Goal: Transaction & Acquisition: Purchase product/service

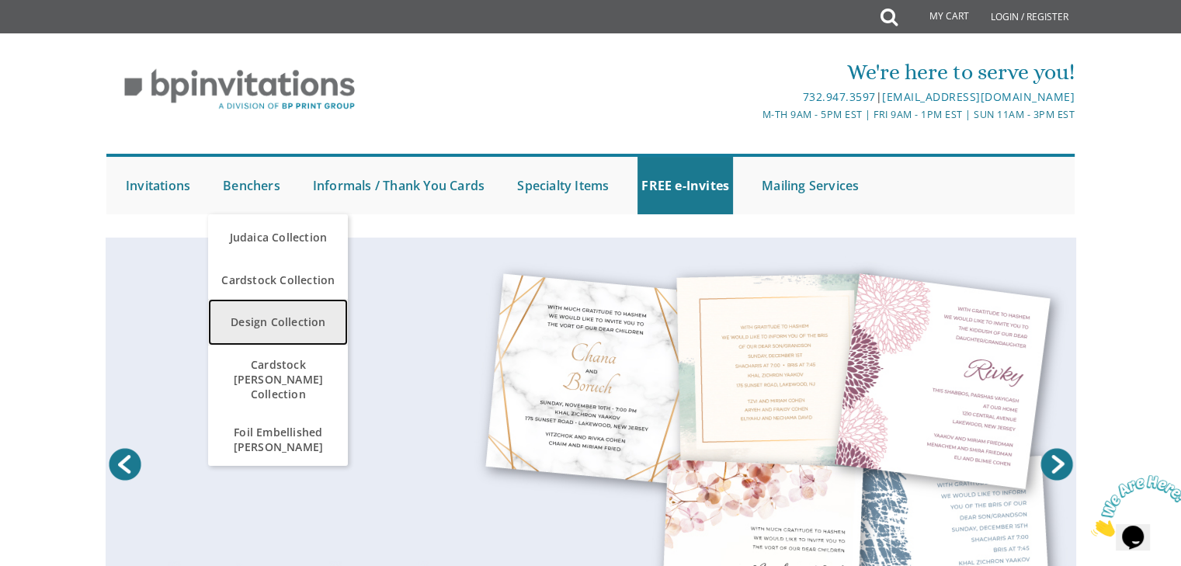
click at [297, 323] on link "Design Collection" at bounding box center [278, 322] width 140 height 47
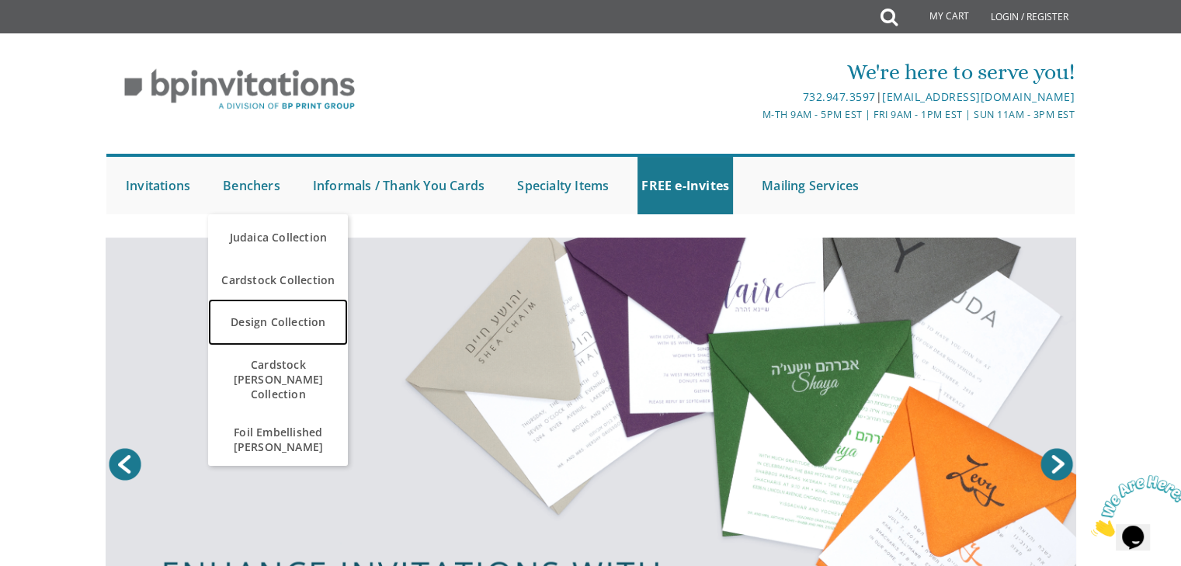
scroll to position [349, 0]
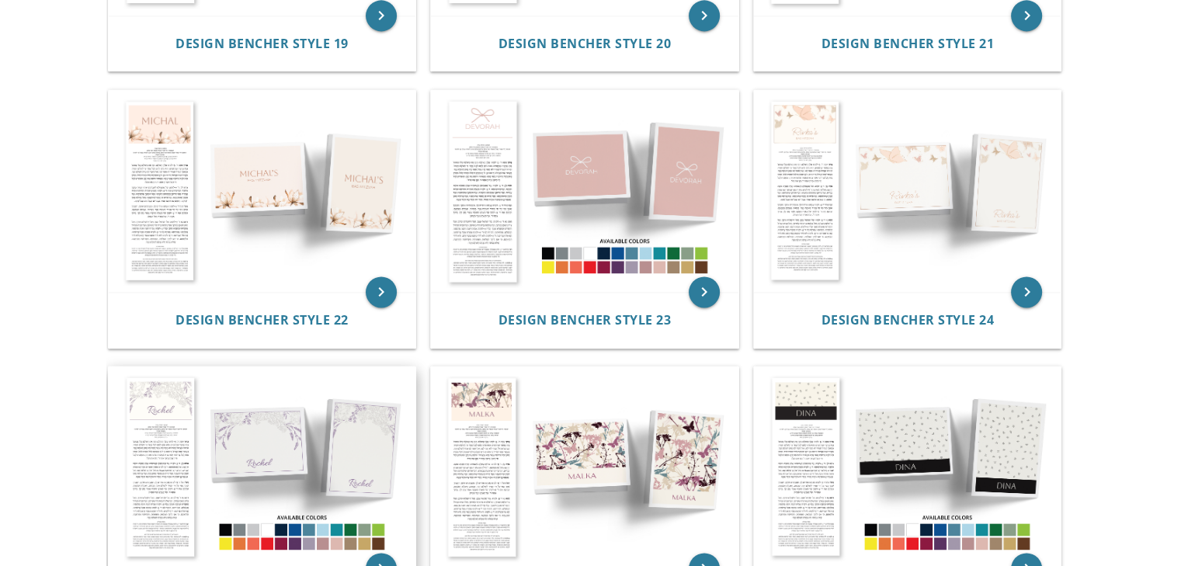
scroll to position [2308, 0]
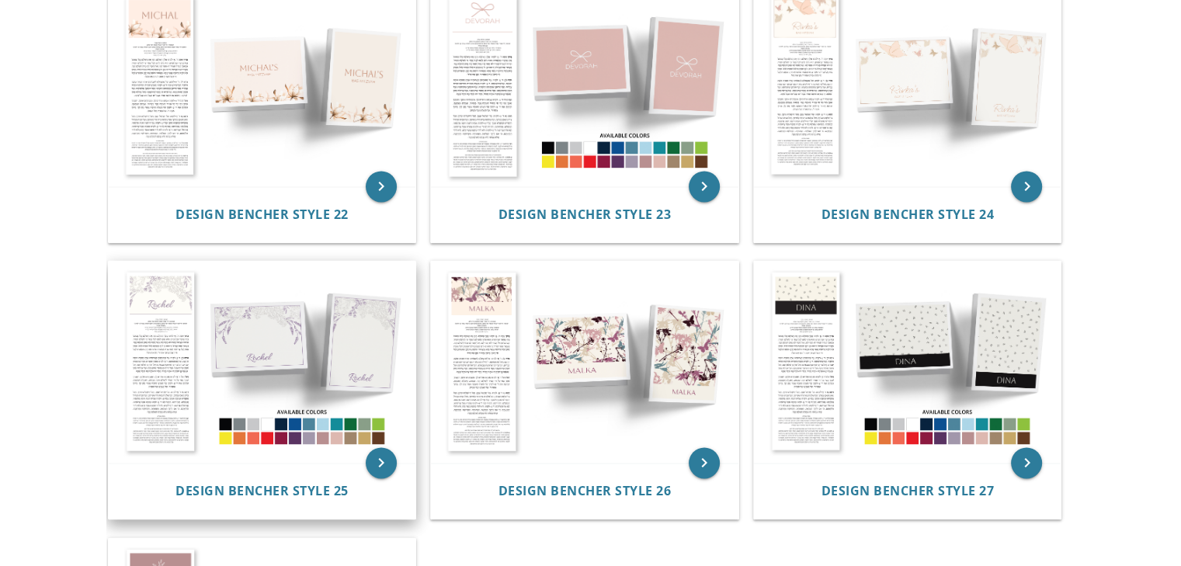
click at [329, 367] on img at bounding box center [262, 362] width 307 height 202
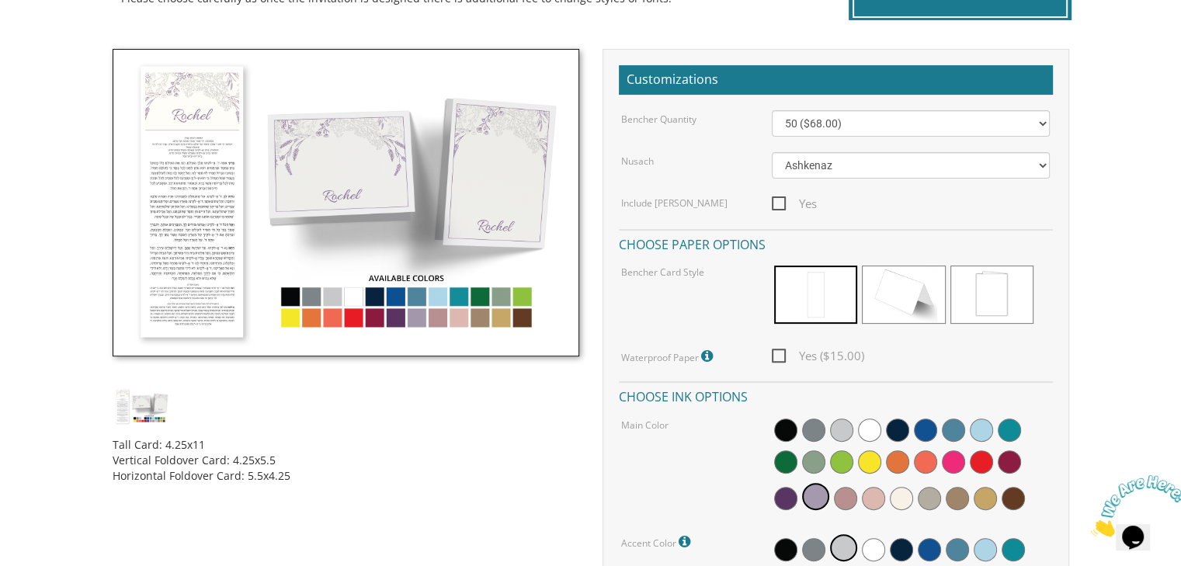
scroll to position [413, 0]
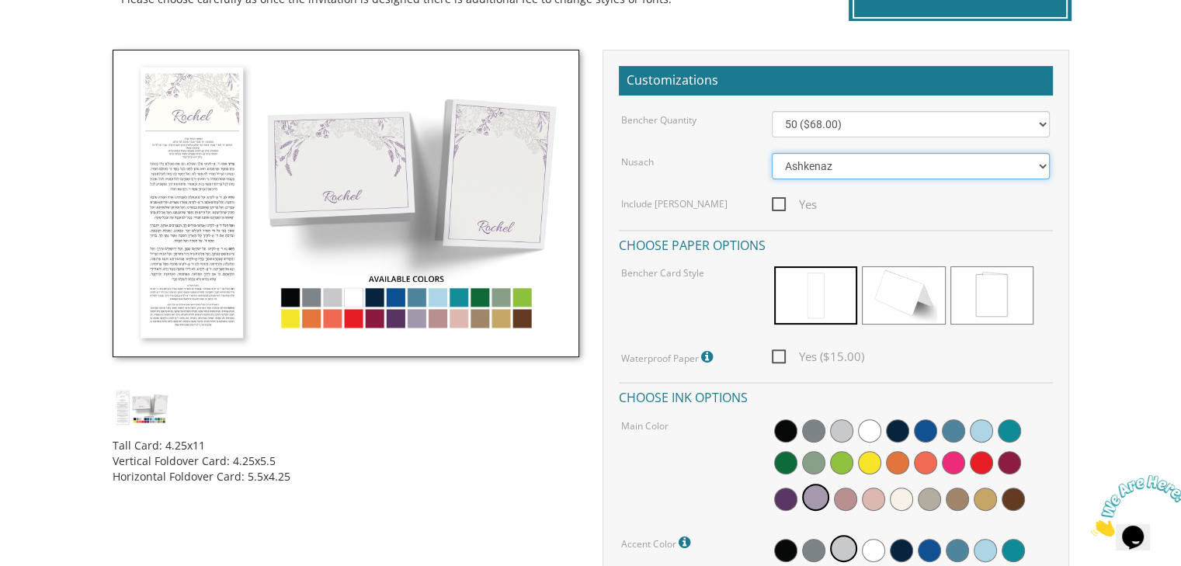
click at [888, 164] on select "Ashkenaz Edut Mizrach" at bounding box center [911, 166] width 278 height 26
select select "Edut Mizrach"
click at [772, 153] on select "Ashkenaz Edut Mizrach" at bounding box center [911, 166] width 278 height 26
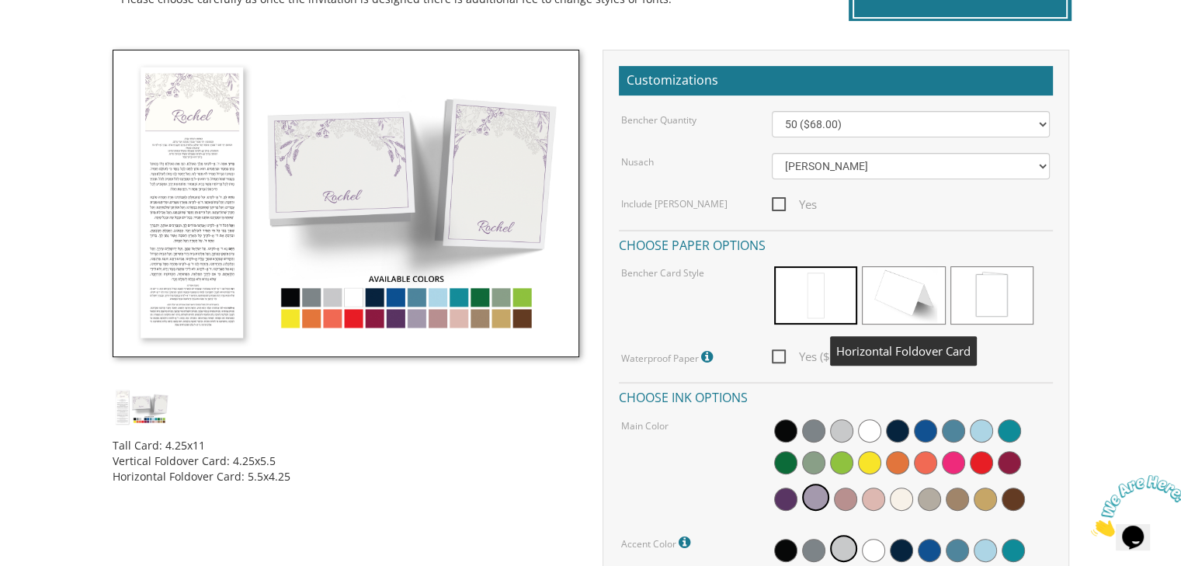
click at [887, 294] on span at bounding box center [903, 295] width 83 height 58
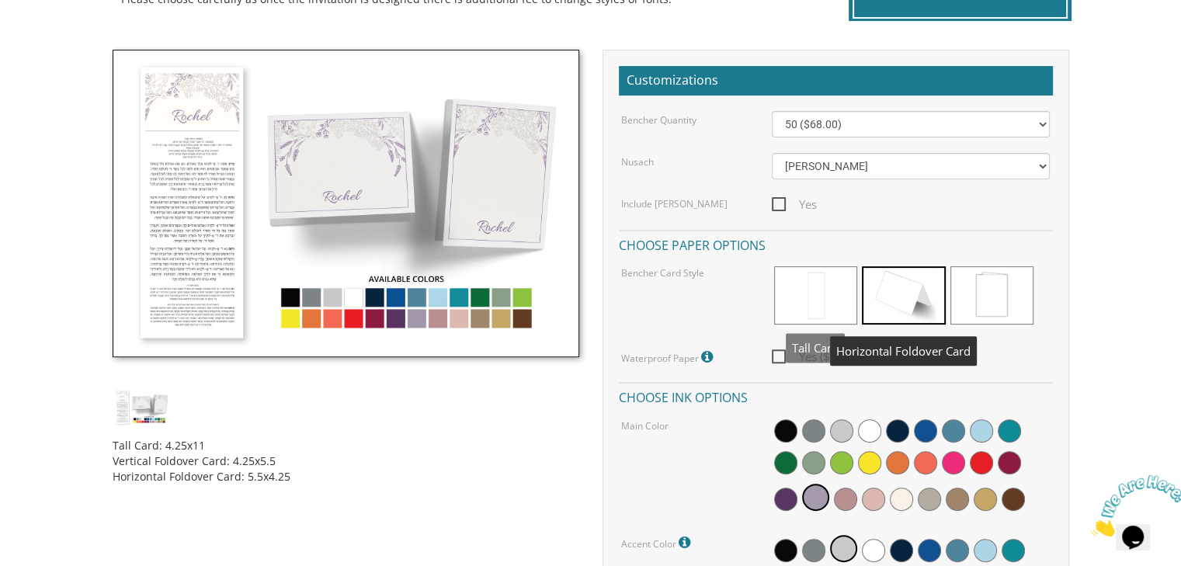
click at [797, 301] on span at bounding box center [815, 295] width 83 height 58
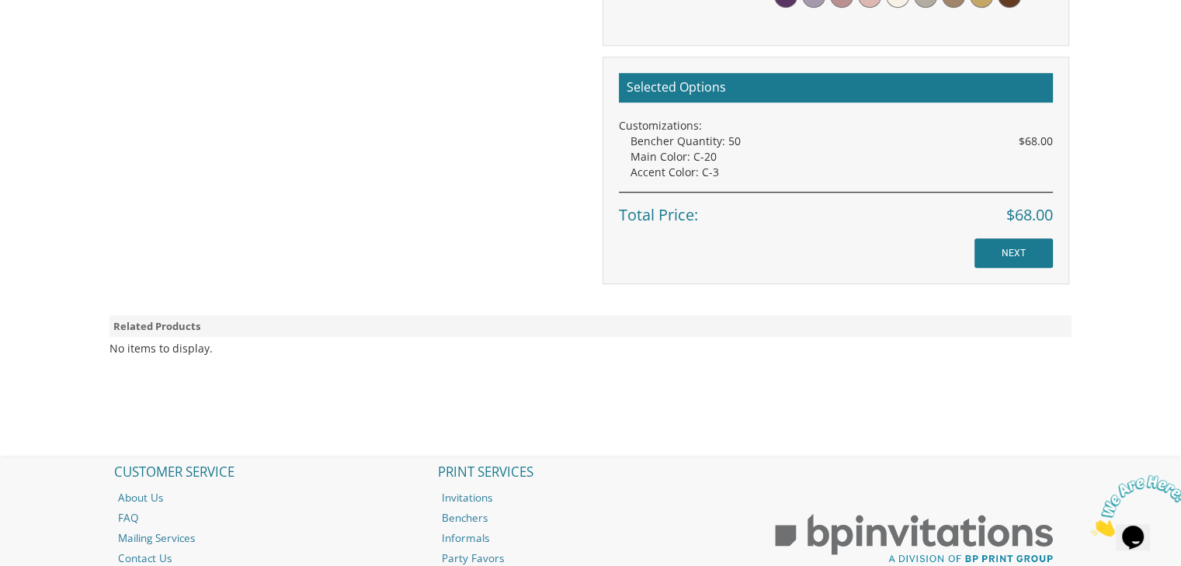
scroll to position [1059, 0]
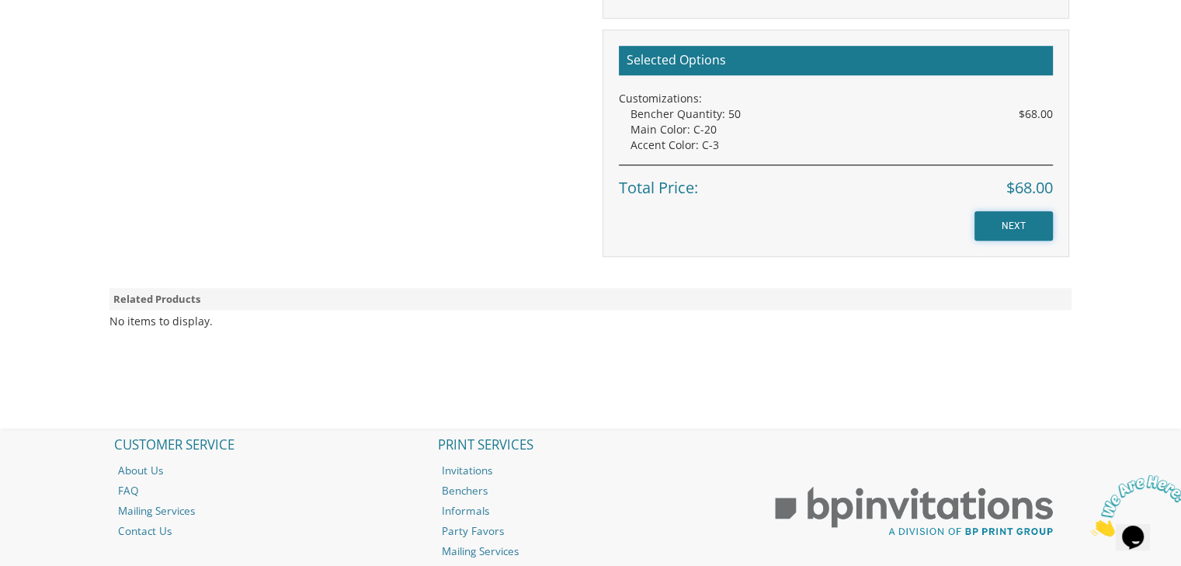
click at [998, 227] on input "NEXT" at bounding box center [1013, 226] width 78 height 30
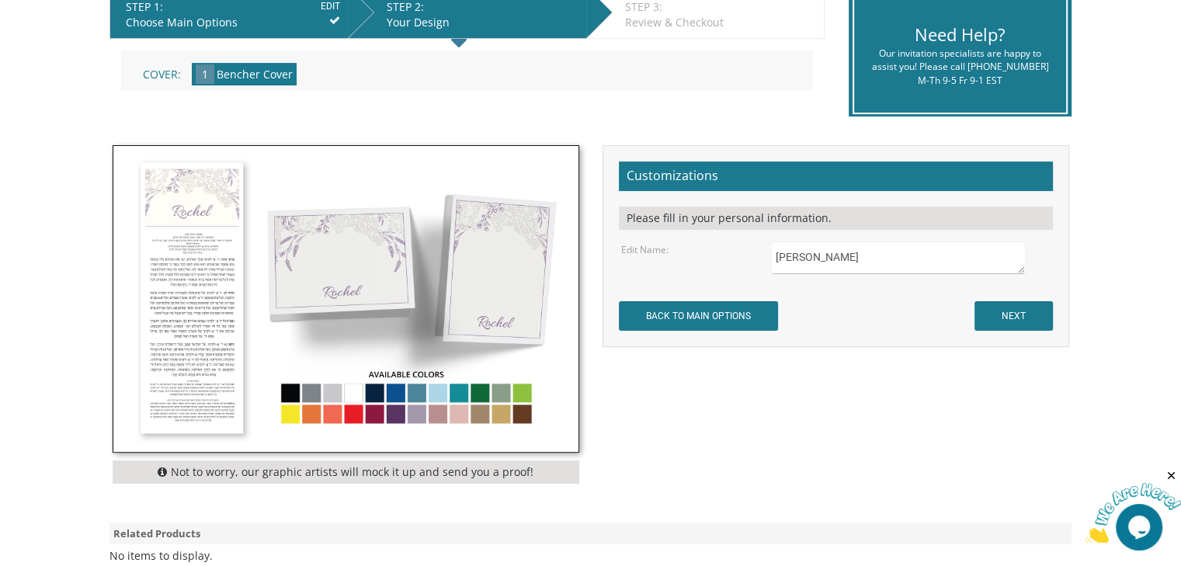
scroll to position [342, 0]
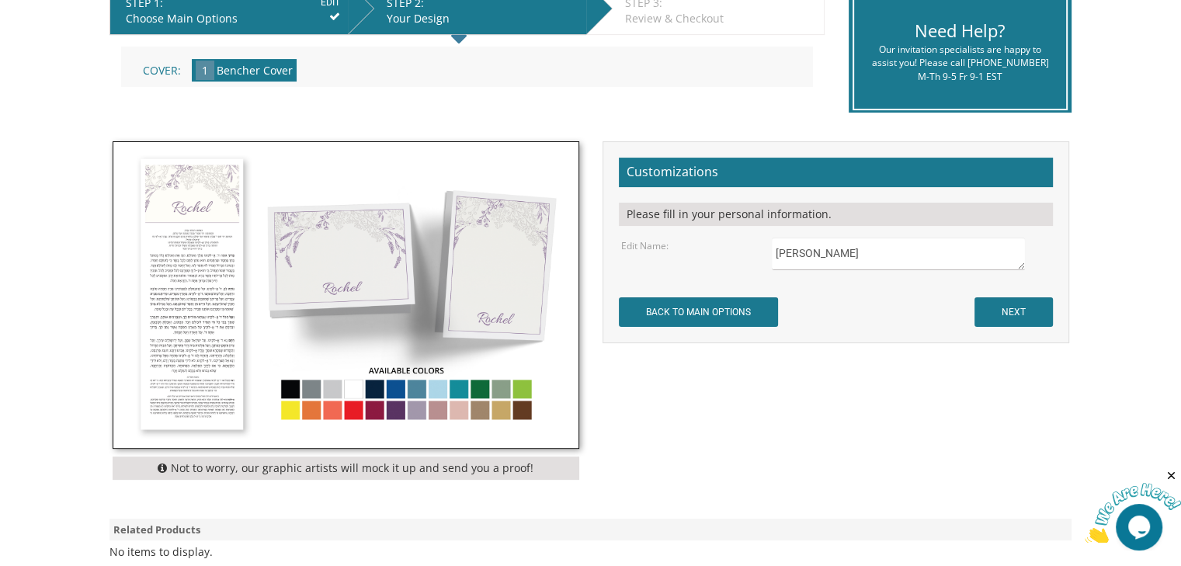
click at [821, 261] on textarea "Rochel" at bounding box center [898, 254] width 252 height 33
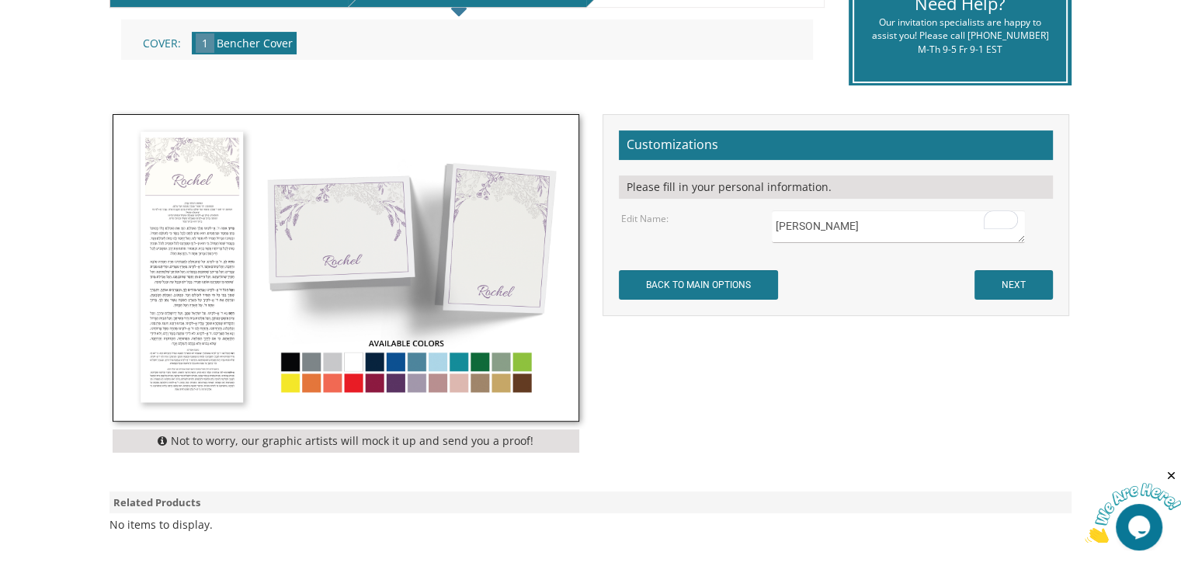
scroll to position [369, 0]
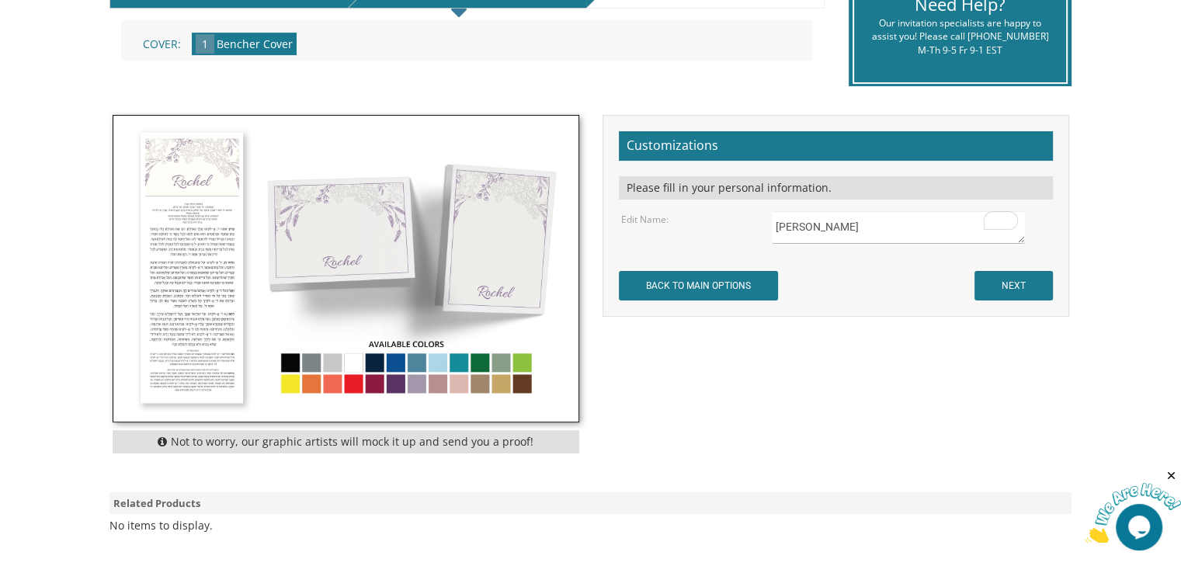
drag, startPoint x: 853, startPoint y: 227, endPoint x: 751, endPoint y: 229, distance: 102.5
click at [751, 229] on div "Edit Name: Rochel" at bounding box center [836, 227] width 452 height 33
type textarea "Hadassa"
click at [825, 279] on form "Customizations Please fill in your personal information. Edit Name: Rochel" at bounding box center [836, 215] width 434 height 169
click at [992, 284] on input "NEXT" at bounding box center [1013, 286] width 78 height 30
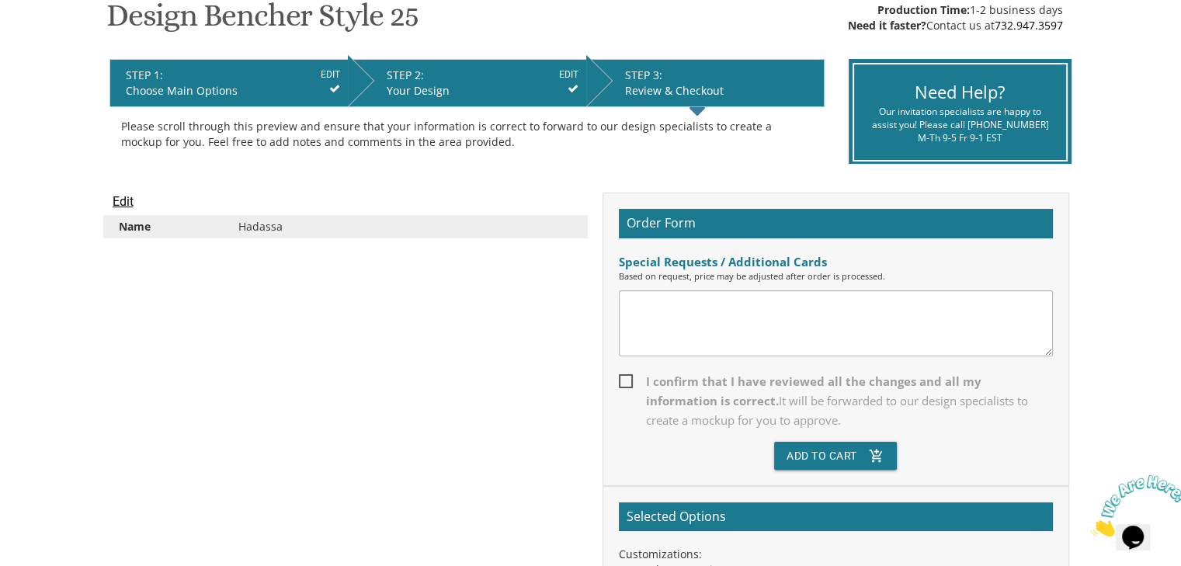
click at [669, 318] on textarea at bounding box center [836, 323] width 434 height 66
type textarea "H"
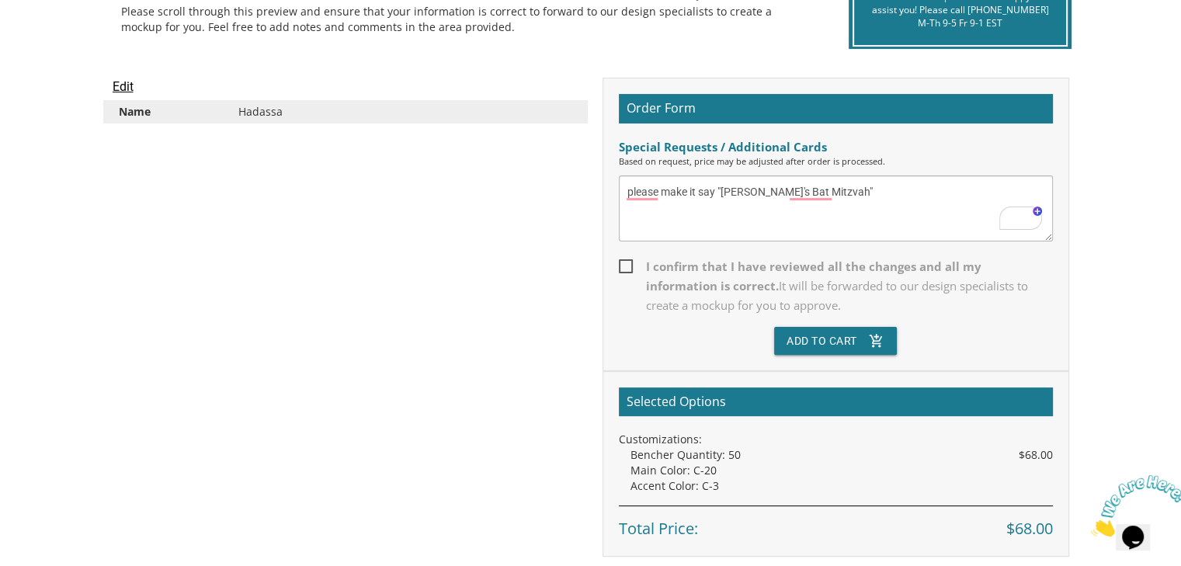
scroll to position [273, 0]
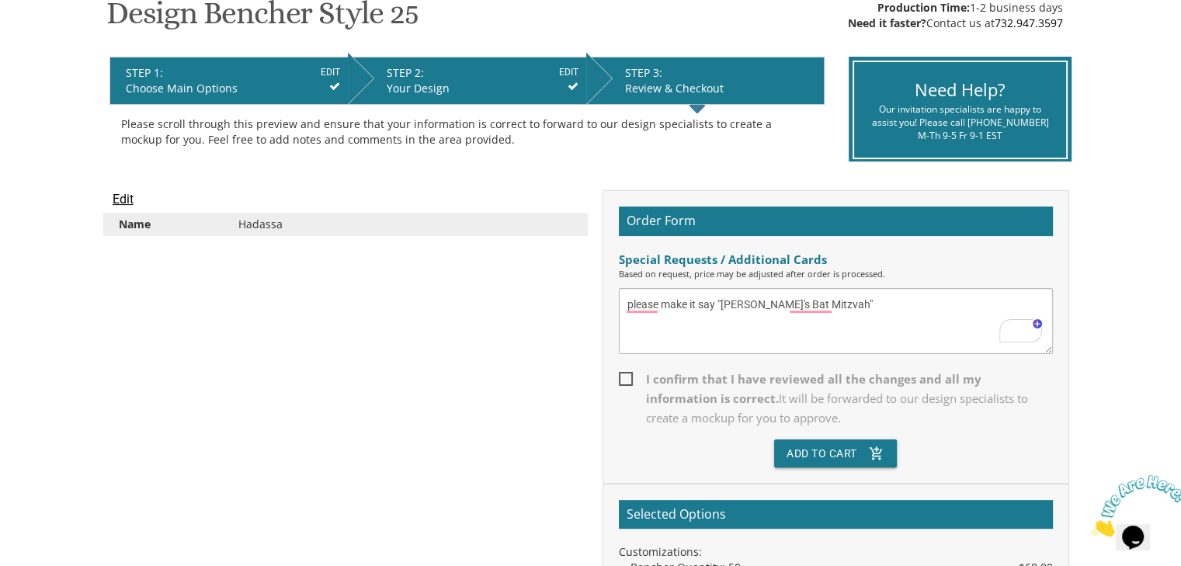
type textarea "please make it say "[PERSON_NAME]'s Bat Mitzvah""
click at [1129, 519] on img at bounding box center [1139, 505] width 96 height 61
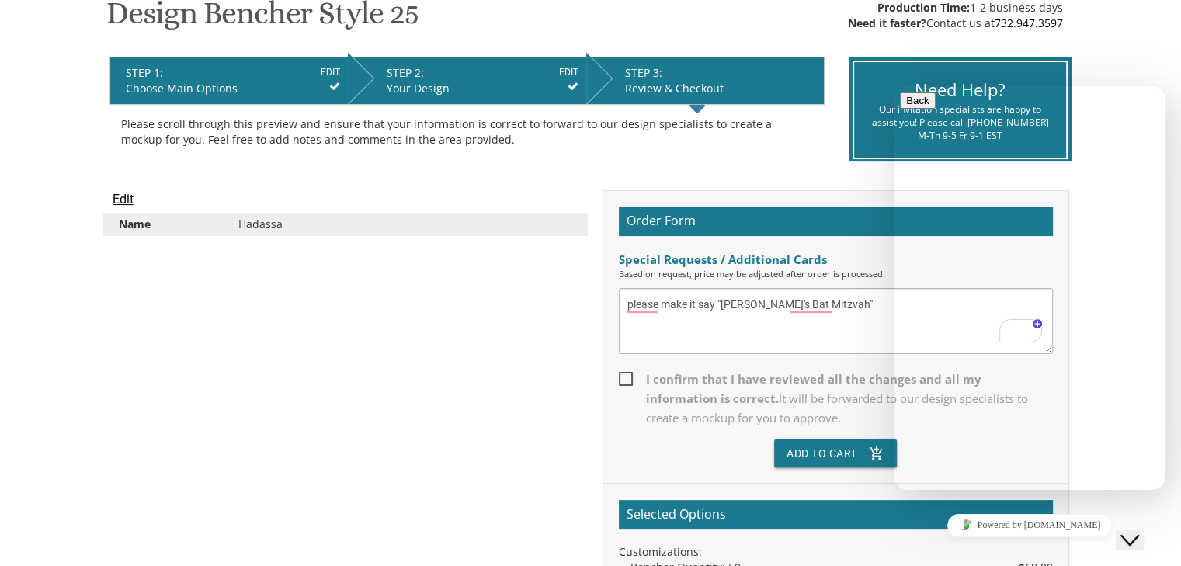
click at [1118, 78] on body "My Cart {{shoppingcart.totalQuantityDisplay}} Total: {{shoppingcart.subtotal}} …" at bounding box center [590, 404] width 1181 height 1354
click at [1118, 60] on body "My Cart {{shoppingcart.totalQuantityDisplay}} Total: {{shoppingcart.subtotal}} …" at bounding box center [590, 404] width 1181 height 1354
click at [1130, 533] on icon "Close Chat This icon closes the chat window." at bounding box center [1129, 540] width 19 height 19
